Goal: Task Accomplishment & Management: Manage account settings

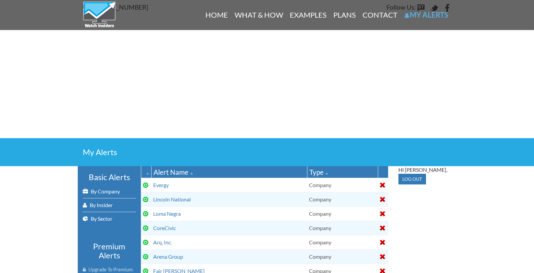
select select
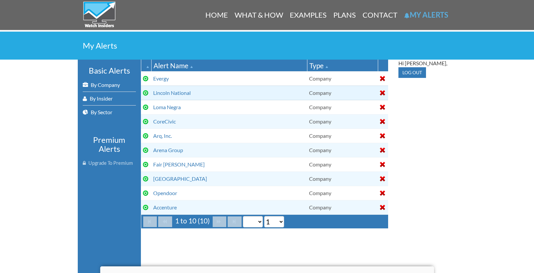
scroll to position [106, 0]
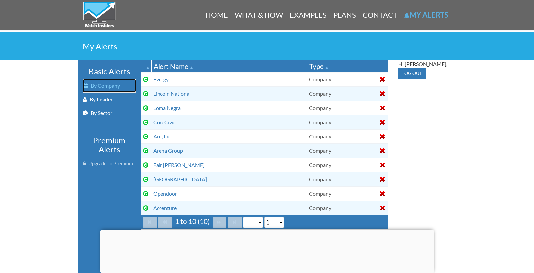
click at [110, 85] on link "By Company" at bounding box center [109, 85] width 53 height 13
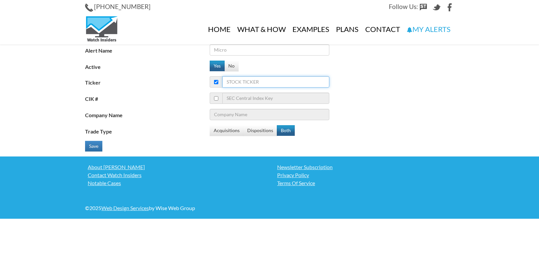
click at [290, 84] on input "Ticker" at bounding box center [275, 81] width 107 height 11
type input "im"
type input "Ingram Micro Inc."
type input "imr"
type input "imrx"
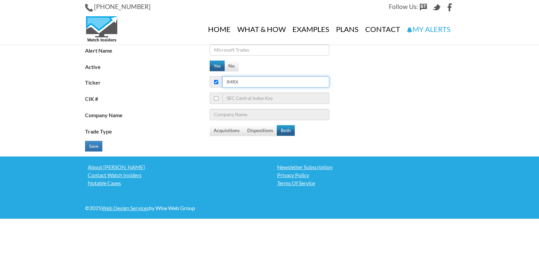
type input "Immuneering Corp - Ordinary Shares Class A"
type input "imrx"
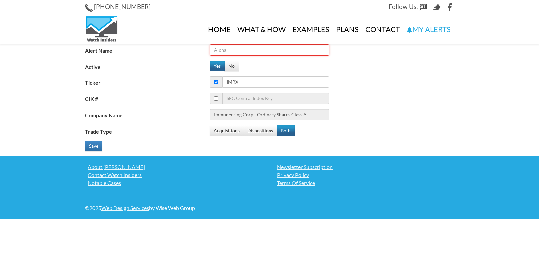
click at [271, 52] on input "Alert Name" at bounding box center [270, 49] width 120 height 11
type input "Immuneering"
click at [96, 145] on button "Save" at bounding box center [93, 146] width 17 height 11
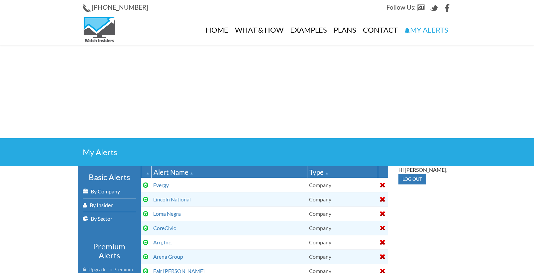
select select
